Goal: Task Accomplishment & Management: Complete application form

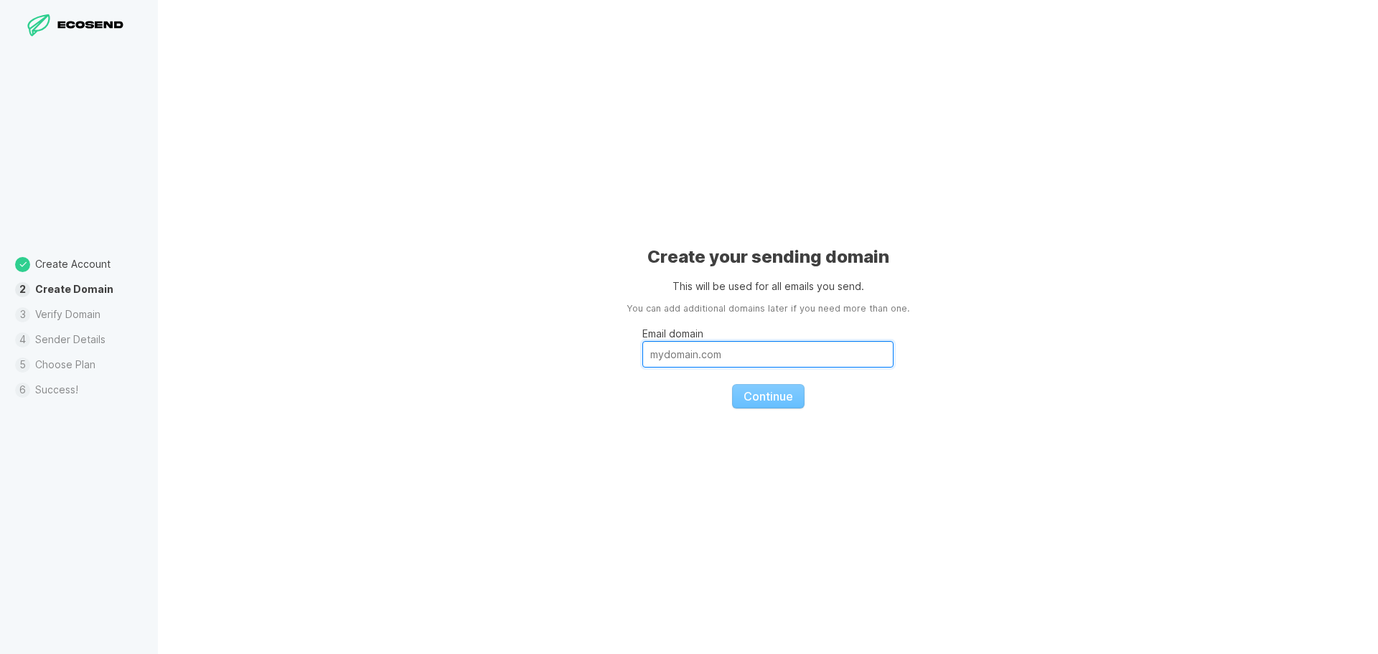
click at [781, 352] on input "Email domain" at bounding box center [768, 354] width 251 height 27
click at [1034, 425] on div "Create your sending domain This will be used for all emails you send. You can a…" at bounding box center [768, 327] width 1220 height 654
click at [755, 355] on input "Email domain" at bounding box center [768, 354] width 251 height 27
type input "g"
type input "[DOMAIN_NAME]"
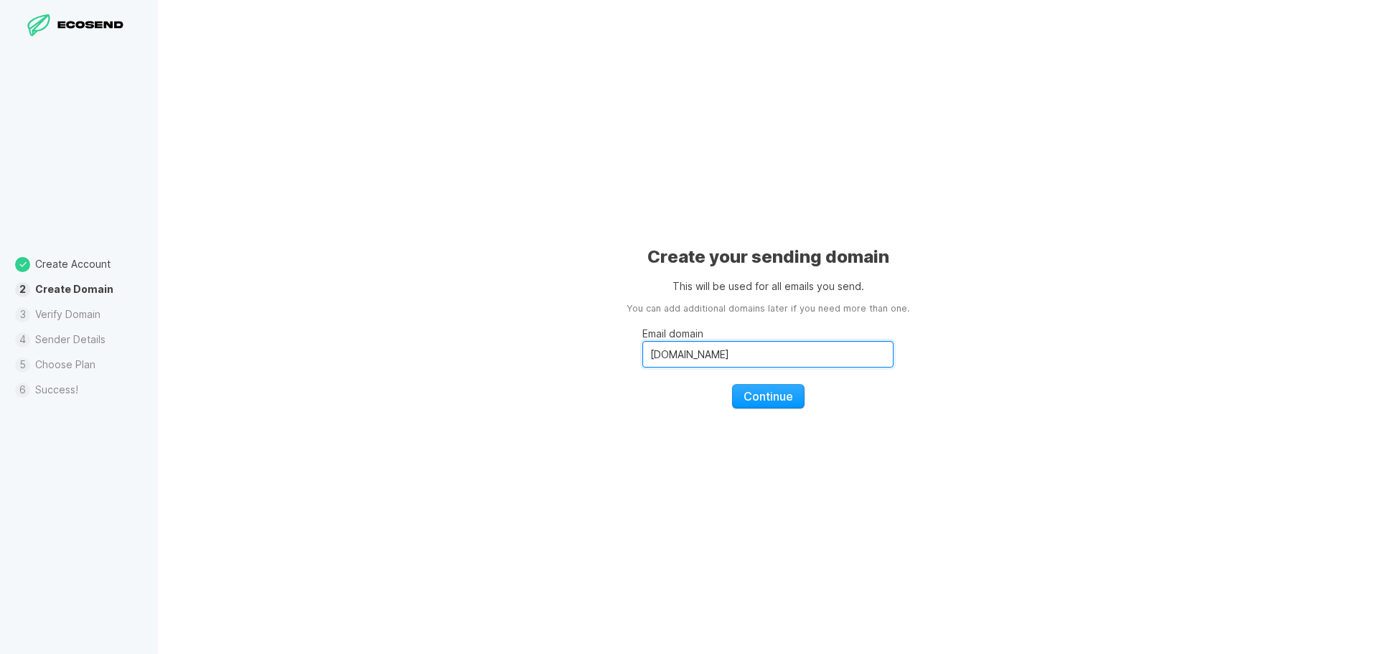
click at [732, 384] on button "Continue" at bounding box center [768, 396] width 73 height 24
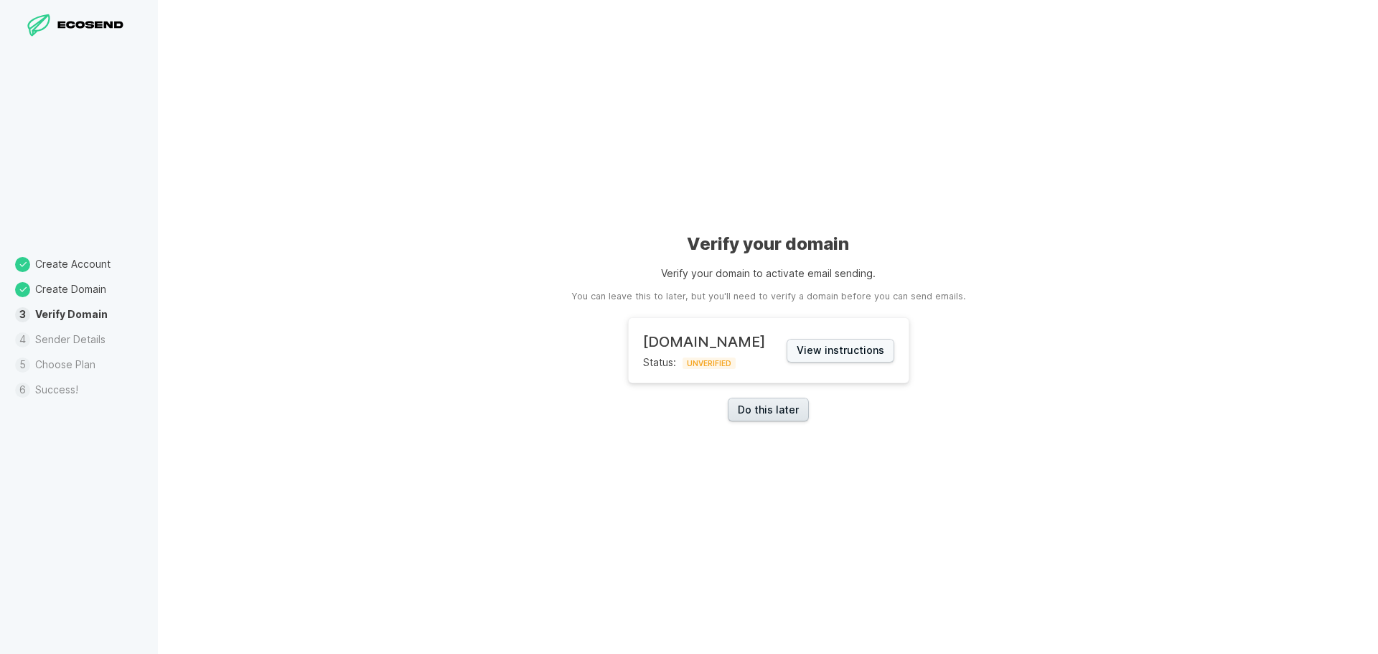
click at [779, 404] on link "Do this later" at bounding box center [768, 410] width 81 height 24
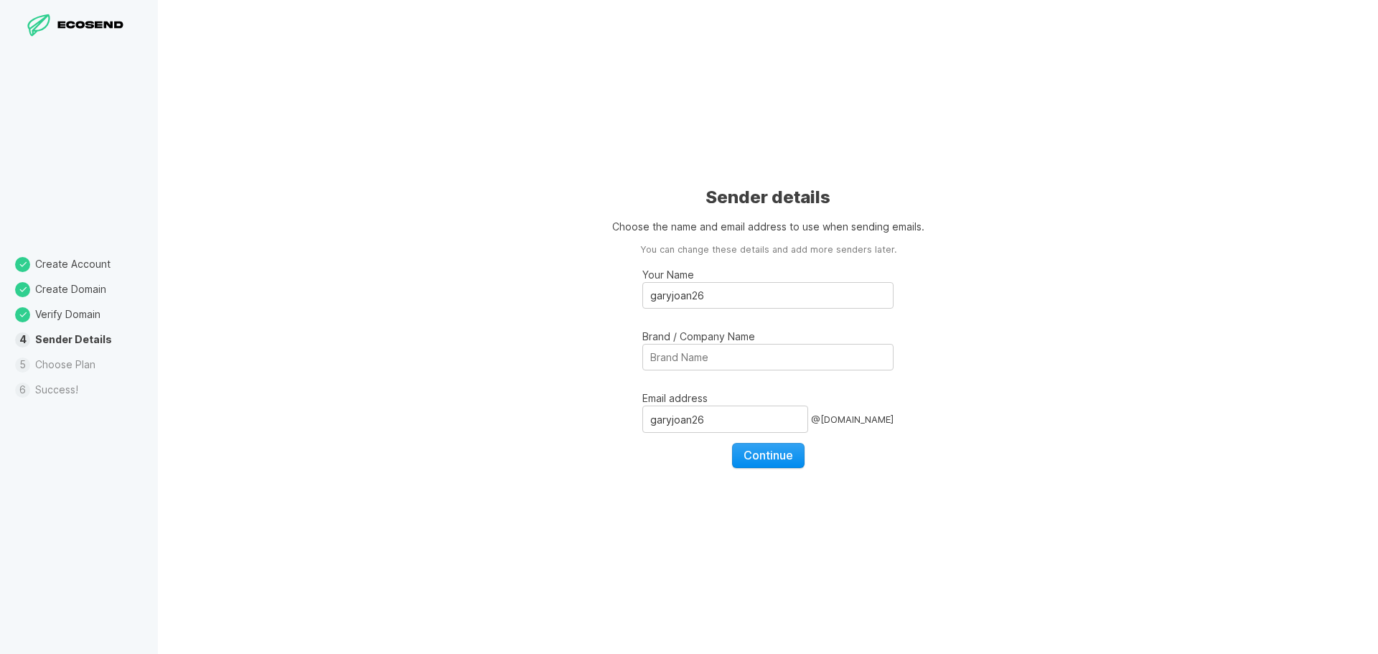
click at [781, 460] on span "Continue" at bounding box center [769, 455] width 50 height 14
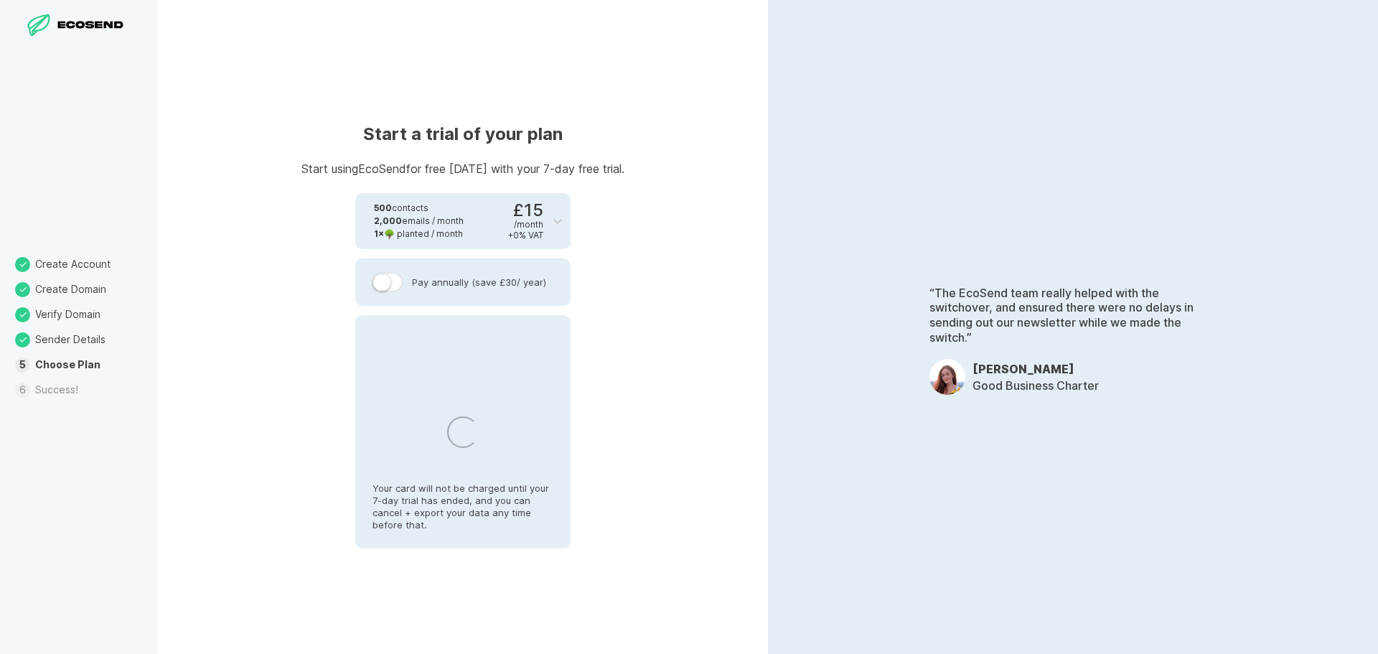
select select "DE"
